Goal: Task Accomplishment & Management: Manage account settings

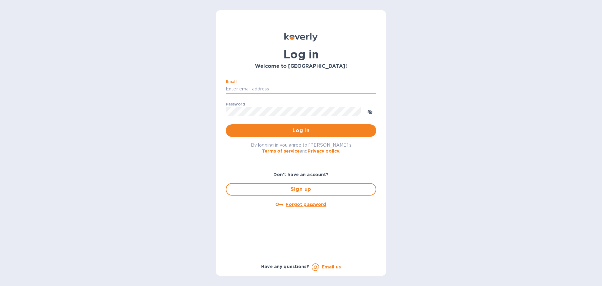
click at [260, 89] on input "Email" at bounding box center [301, 88] width 151 height 9
type input "kcassidy@nicholscauley.com"
click at [226, 124] on button "Log in" at bounding box center [301, 130] width 151 height 13
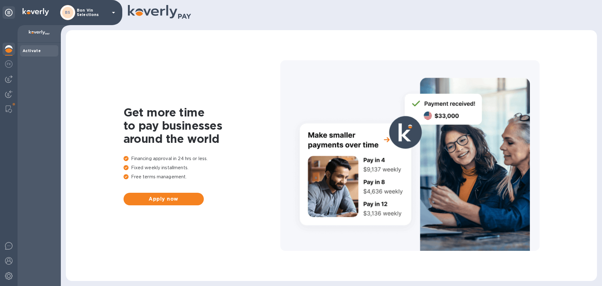
click at [92, 12] on p "Bon Vin Selections" at bounding box center [92, 12] width 31 height 9
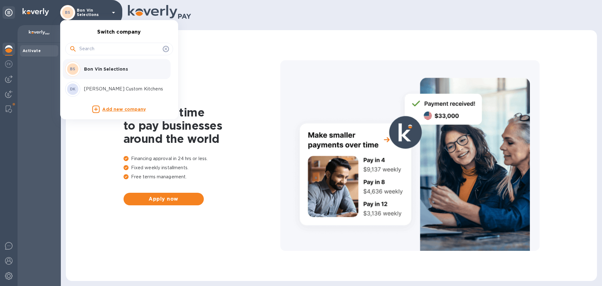
click at [92, 69] on p "Bon Vin Selections" at bounding box center [123, 69] width 79 height 6
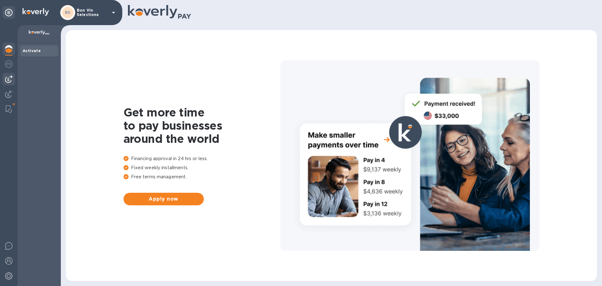
click at [9, 77] on img at bounding box center [9, 79] width 8 height 8
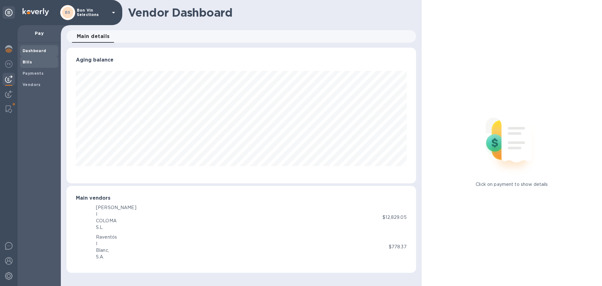
scroll to position [135, 349]
click at [27, 62] on b "Bills" at bounding box center [27, 62] width 9 height 5
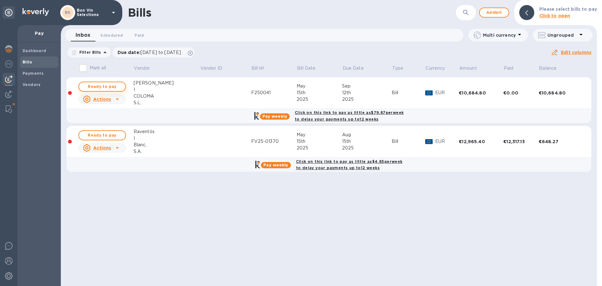
click at [110, 86] on span "Ready to pay" at bounding box center [102, 87] width 36 height 8
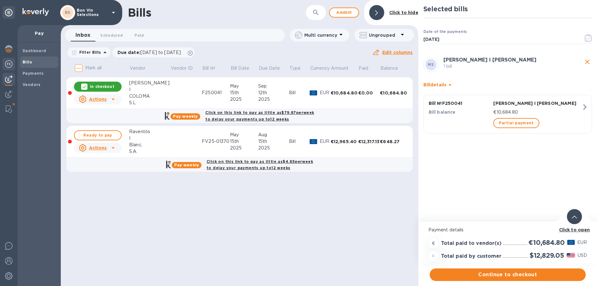
click at [5, 61] on img at bounding box center [9, 64] width 8 height 8
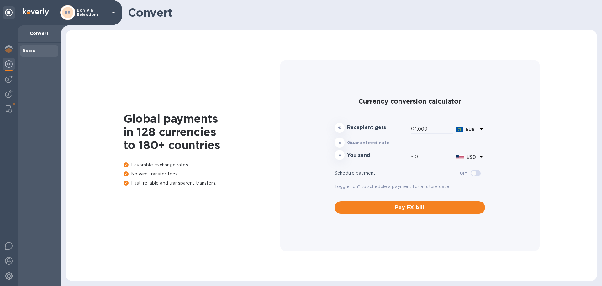
type input "1,200.78"
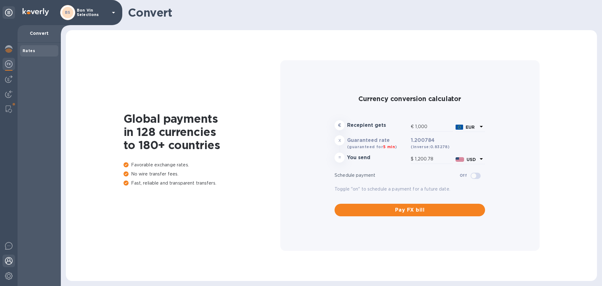
click at [9, 262] on img at bounding box center [9, 261] width 8 height 8
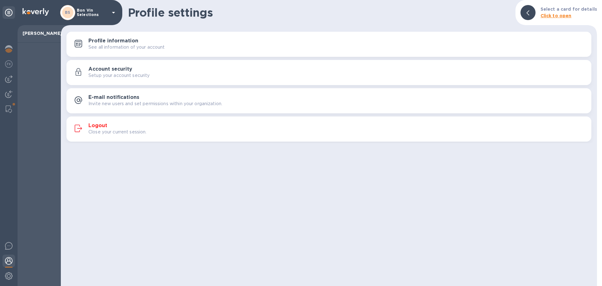
click at [105, 125] on h3 "Logout" at bounding box center [97, 126] width 19 height 6
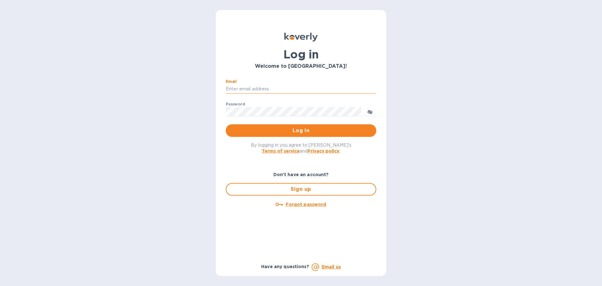
click at [280, 86] on input "Email" at bounding box center [301, 88] width 151 height 9
type input "kcassidy@nicholscauley.com"
click at [226, 124] on button "Log in" at bounding box center [301, 130] width 151 height 13
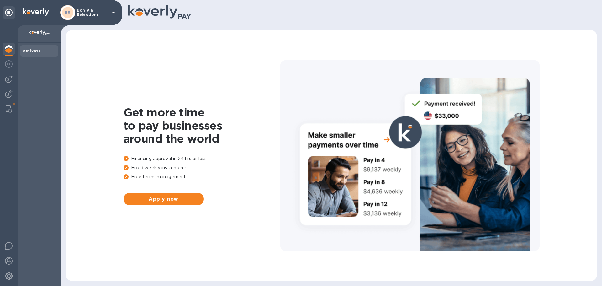
click at [94, 10] on p "Bon Vin Selections" at bounding box center [92, 12] width 31 height 9
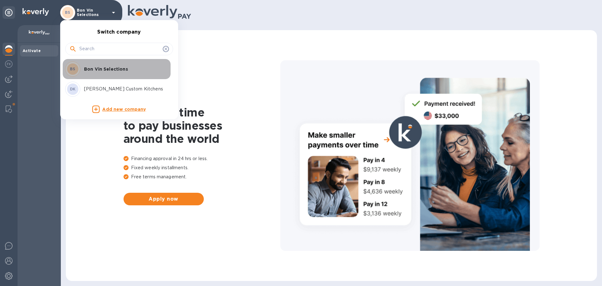
click at [94, 66] on p "Bon Vin Selections" at bounding box center [123, 69] width 79 height 6
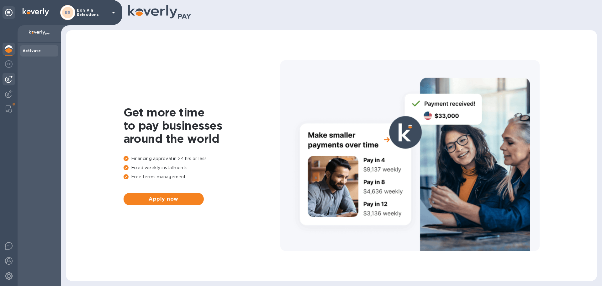
click at [9, 80] on img at bounding box center [9, 79] width 8 height 8
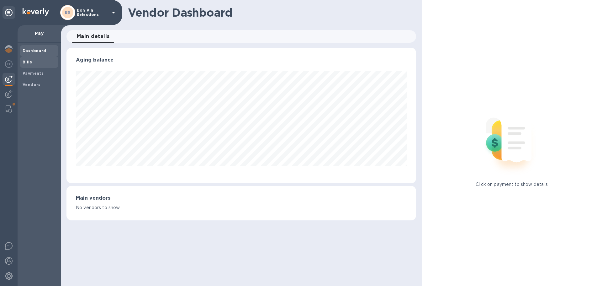
scroll to position [135, 349]
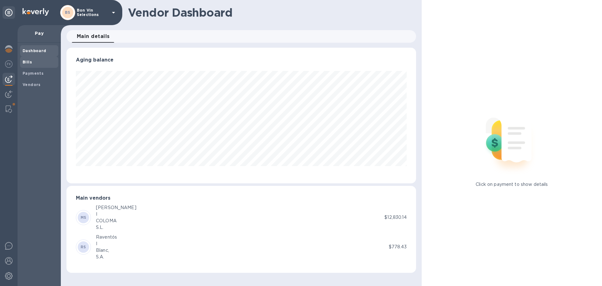
click at [30, 62] on b "Bills" at bounding box center [27, 62] width 9 height 5
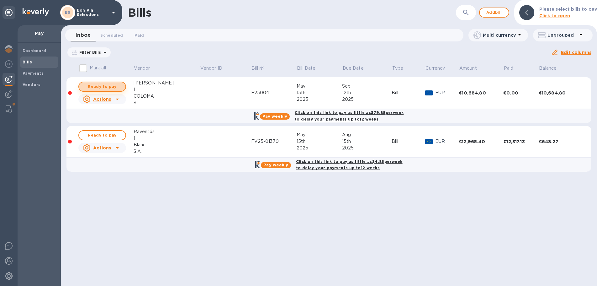
click at [110, 88] on span "Ready to pay" at bounding box center [102, 87] width 36 height 8
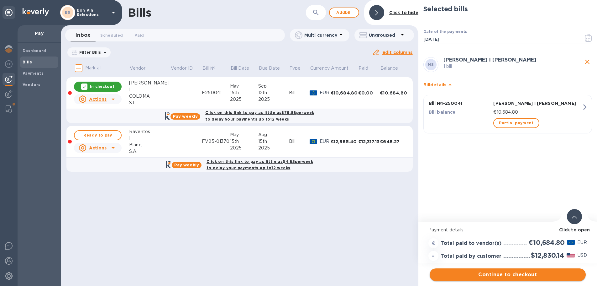
click at [513, 273] on span "Continue to checkout" at bounding box center [508, 275] width 146 height 8
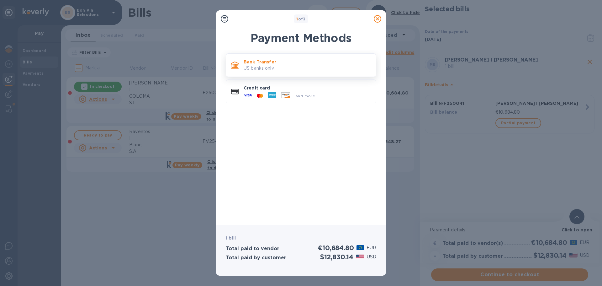
click at [272, 63] on p "Bank Transfer" at bounding box center [307, 62] width 127 height 6
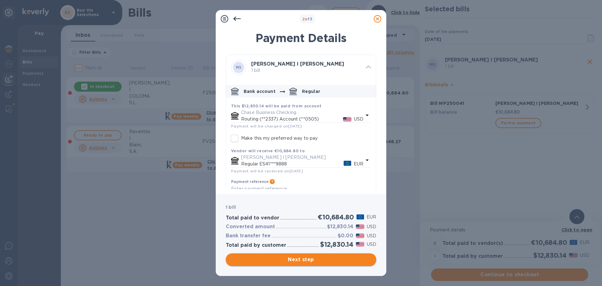
click at [306, 259] on span "Next step" at bounding box center [301, 260] width 140 height 8
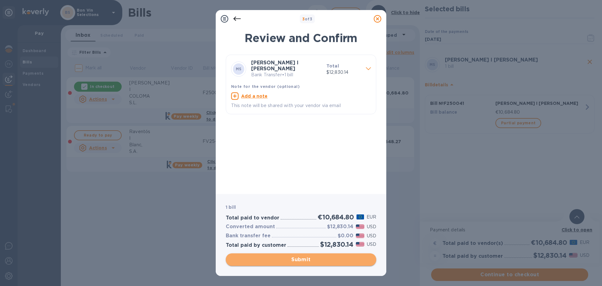
click at [306, 259] on span "Submit" at bounding box center [301, 260] width 140 height 8
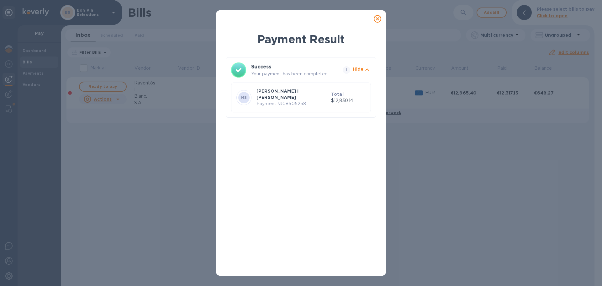
click at [377, 19] on icon at bounding box center [378, 19] width 8 height 8
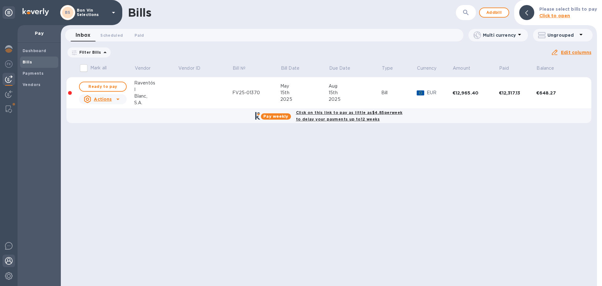
click at [12, 260] on img at bounding box center [9, 261] width 8 height 8
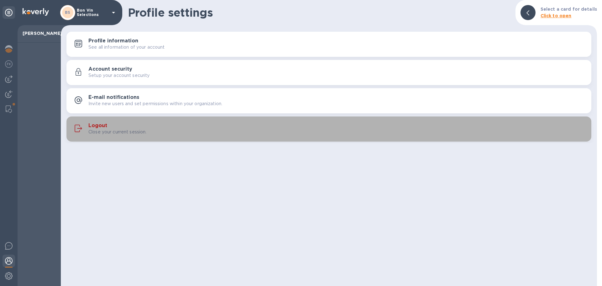
click at [100, 121] on button "Logout Close your current session." at bounding box center [328, 128] width 525 height 25
